Goal: Task Accomplishment & Management: Use online tool/utility

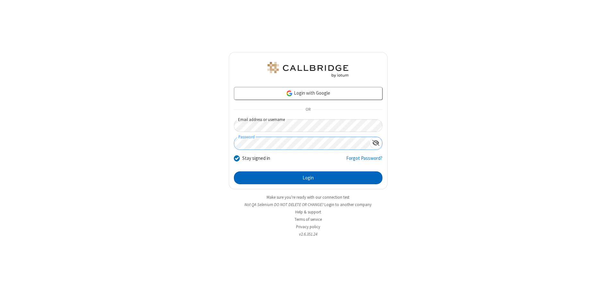
click at [308, 178] on button "Login" at bounding box center [308, 177] width 149 height 13
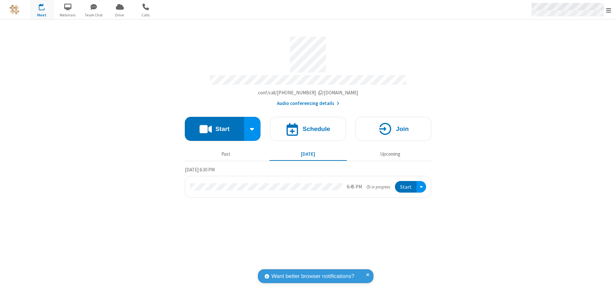
click at [609, 10] on span "Open menu" at bounding box center [608, 10] width 5 height 6
click at [120, 15] on span "Drive" at bounding box center [120, 15] width 24 height 6
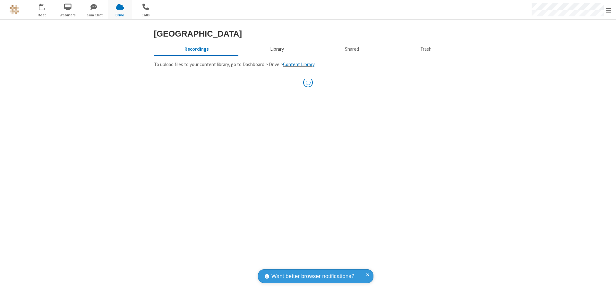
click at [276, 55] on button "Library" at bounding box center [277, 49] width 75 height 12
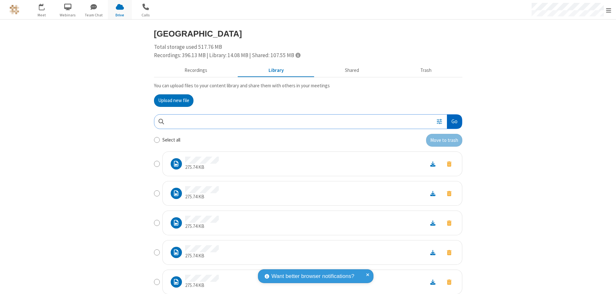
click at [452, 121] on button "Go" at bounding box center [454, 122] width 15 height 14
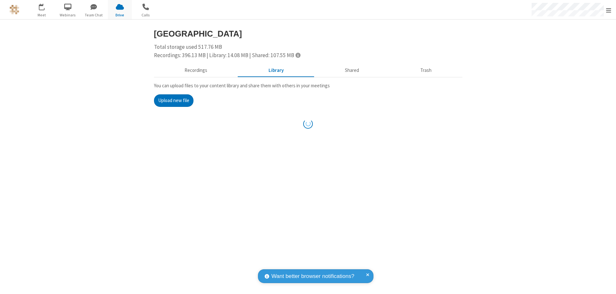
click at [174, 100] on button "Upload new file" at bounding box center [173, 100] width 39 height 13
